Goal: Task Accomplishment & Management: Manage account settings

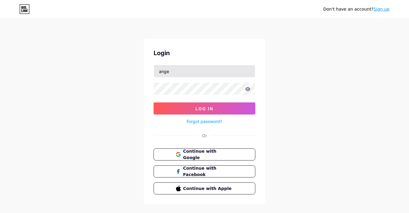
click at [184, 75] on input "ange" at bounding box center [204, 71] width 101 height 12
click at [182, 73] on input "ange" at bounding box center [204, 71] width 101 height 12
type input "[URL][DOMAIN_NAME]"
drag, startPoint x: 211, startPoint y: 69, endPoint x: 156, endPoint y: 66, distance: 54.5
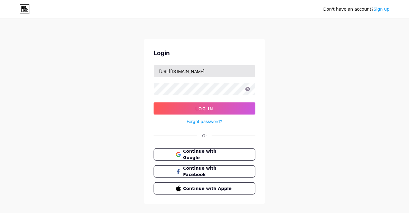
click at [156, 66] on input "[URL][DOMAIN_NAME]" at bounding box center [204, 71] width 101 height 12
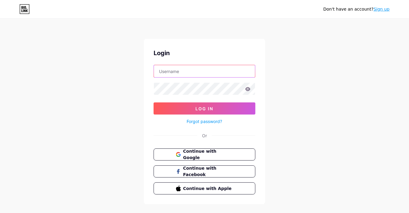
paste input "[EMAIL_ADDRESS][DOMAIN_NAME]"
type input "[EMAIL_ADDRESS][DOMAIN_NAME]"
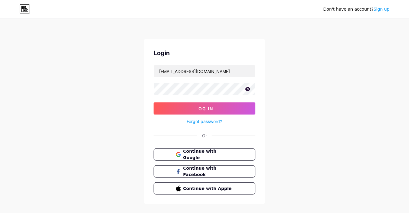
click at [184, 114] on div "Forgot password?" at bounding box center [204, 119] width 102 height 11
click at [202, 111] on button "Log In" at bounding box center [204, 108] width 102 height 12
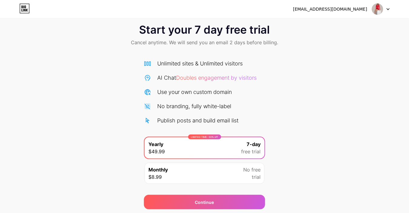
scroll to position [30, 0]
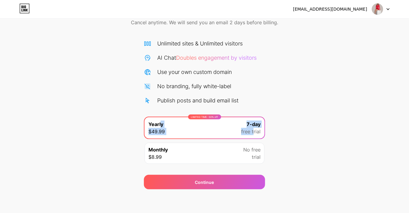
drag, startPoint x: 254, startPoint y: 133, endPoint x: 160, endPoint y: 117, distance: 95.1
click at [160, 117] on div "LIMITED TIME : 50% off Yearly $49.99 7-day free trial" at bounding box center [204, 127] width 120 height 21
copy div "y $49.99 7-day free t"
drag, startPoint x: 56, startPoint y: 170, endPoint x: 328, endPoint y: 131, distance: 275.4
click at [328, 131] on div "Start your 7 day free trial Cancel anytime. We will send you an email 2 days be…" at bounding box center [204, 94] width 409 height 192
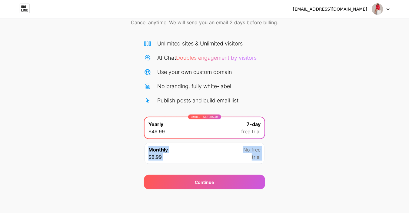
copy div "Monthly $8.99 No free trial"
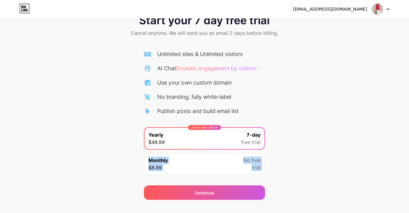
scroll to position [0, 0]
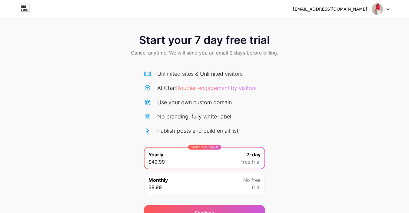
click at [357, 10] on div "[EMAIL_ADDRESS][DOMAIN_NAME]" at bounding box center [330, 9] width 74 height 6
click at [389, 8] on icon at bounding box center [387, 9] width 3 height 2
click at [335, 26] on li "Logout" at bounding box center [351, 25] width 75 height 16
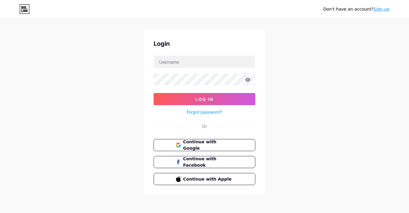
scroll to position [10, 0]
